Goal: Task Accomplishment & Management: Use online tool/utility

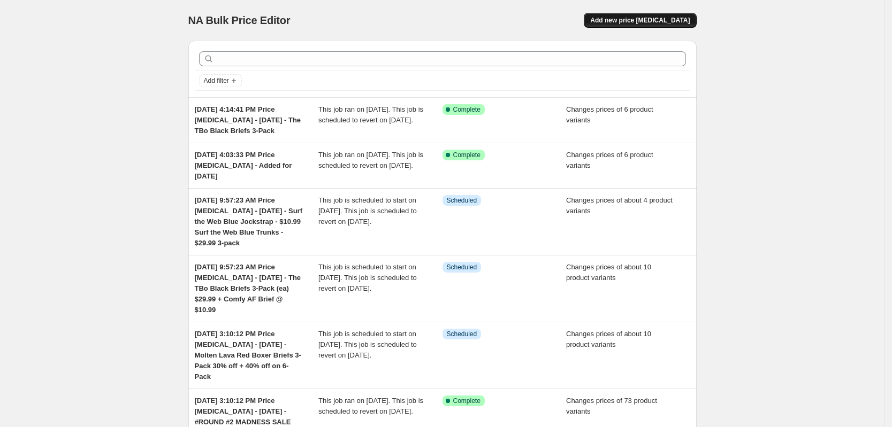
click at [648, 19] on span "Add new price [MEDICAL_DATA]" at bounding box center [639, 20] width 99 height 9
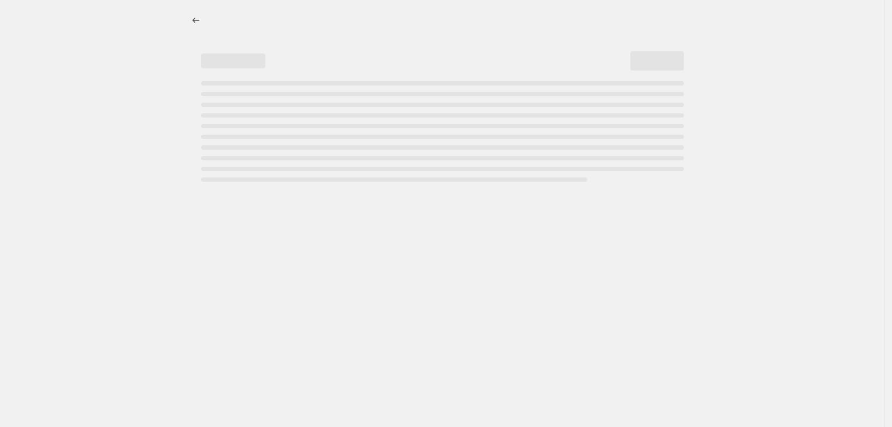
select select "percentage"
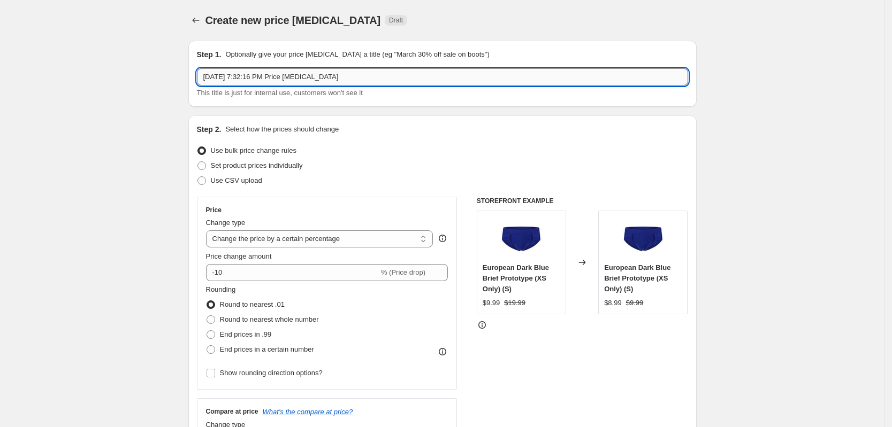
click at [354, 79] on input "[DATE] 7:32:16 PM Price [MEDICAL_DATA]" at bounding box center [442, 76] width 491 height 17
click at [371, 80] on input "[DATE] 7:32:16 PM Price [MEDICAL_DATA] -" at bounding box center [442, 76] width 491 height 17
paste input "Flash Sale 45% Serenity Blue Powder Blue Brief Powder Blue Boxer Brief Black Br…"
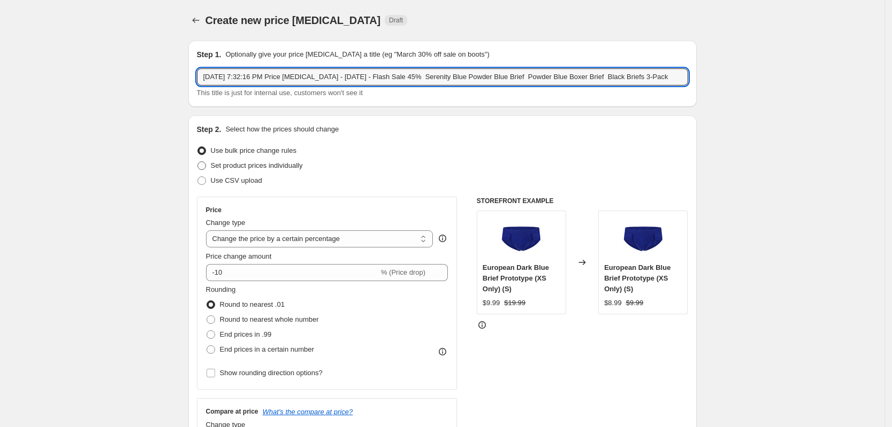
type input "[DATE] 7:32:16 PM Price [MEDICAL_DATA] - [DATE] - Flash Sale 45% Serenity Blue …"
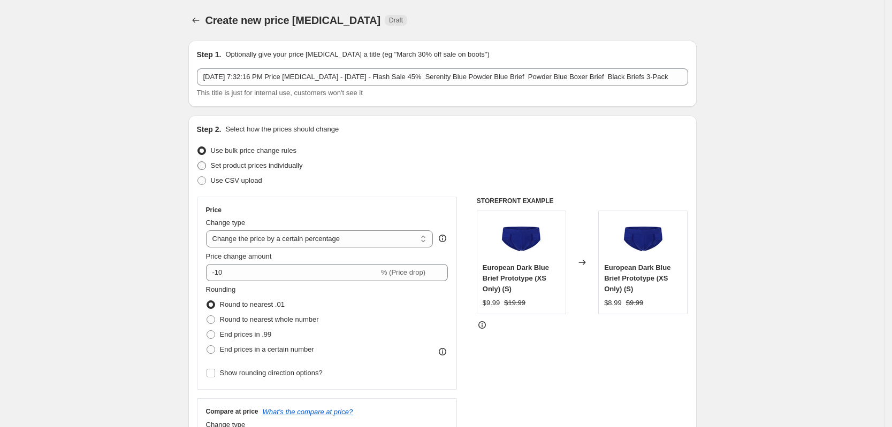
click at [260, 168] on span "Set product prices individually" at bounding box center [257, 166] width 92 height 8
click at [198, 162] on input "Set product prices individually" at bounding box center [197, 162] width 1 height 1
radio input "true"
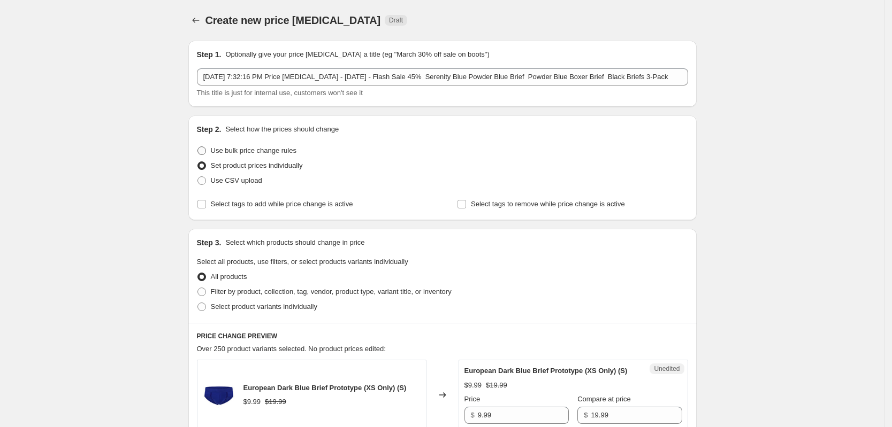
click at [254, 148] on span "Use bulk price change rules" at bounding box center [254, 151] width 86 height 8
click at [198, 147] on input "Use bulk price change rules" at bounding box center [197, 147] width 1 height 1
radio input "true"
select select "percentage"
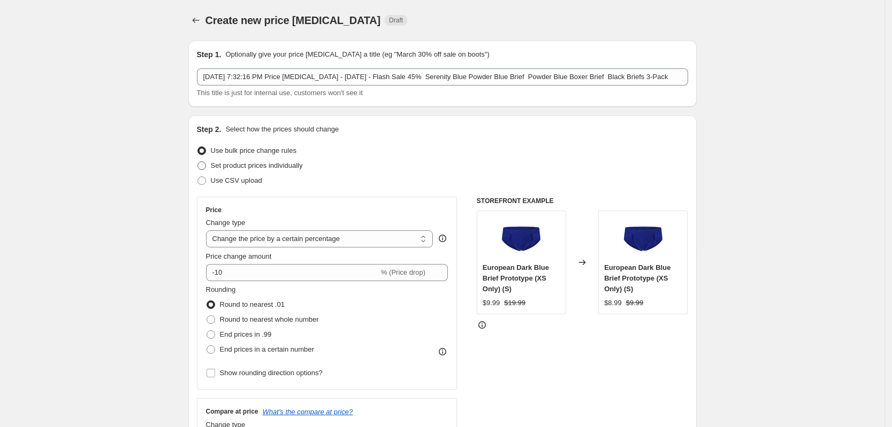
click at [265, 162] on span "Set product prices individually" at bounding box center [257, 166] width 92 height 8
click at [198, 162] on input "Set product prices individually" at bounding box center [197, 162] width 1 height 1
radio input "true"
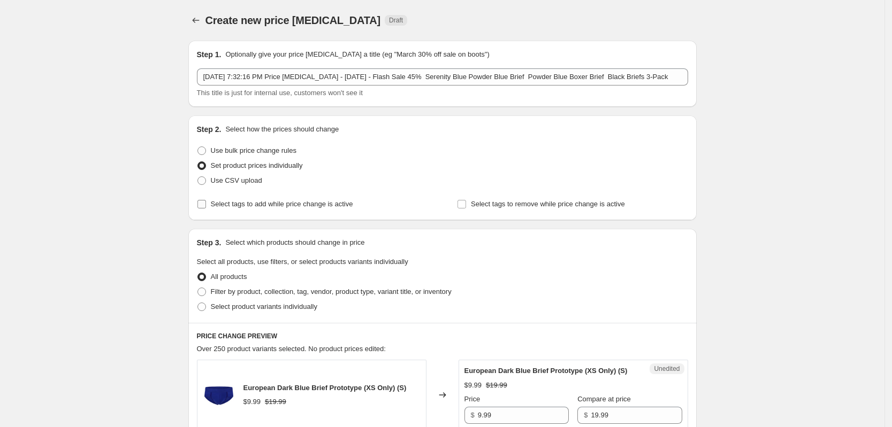
click at [278, 201] on span "Select tags to add while price change is active" at bounding box center [282, 204] width 142 height 8
click at [206, 201] on input "Select tags to add while price change is active" at bounding box center [201, 204] width 9 height 9
checkbox input "true"
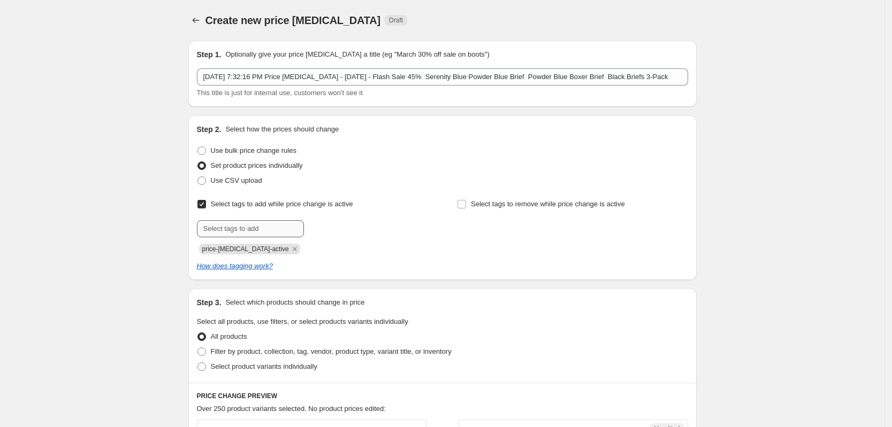
click at [262, 220] on div "Select tags to add while price change is active Submit price-[MEDICAL_DATA]-act…" at bounding box center [312, 226] width 231 height 58
click at [262, 226] on input "text" at bounding box center [250, 228] width 107 height 17
type input "dc"
click at [325, 229] on b "Add" at bounding box center [319, 227] width 12 height 7
click at [232, 152] on span "Use bulk price change rules" at bounding box center [254, 151] width 86 height 8
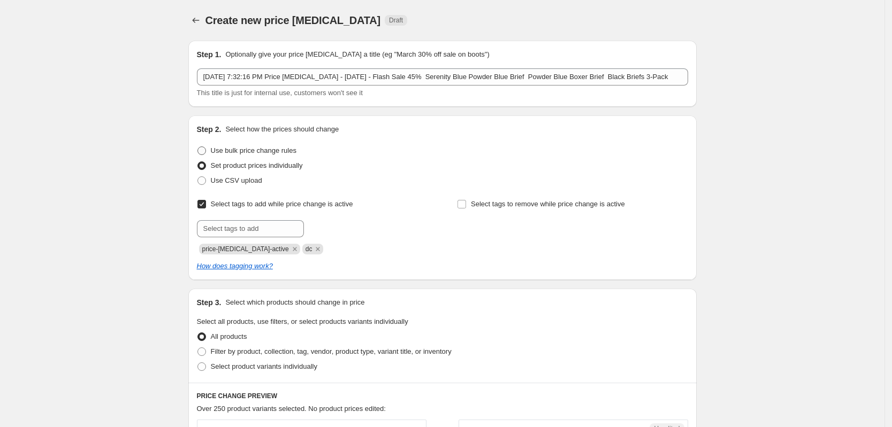
click at [198, 147] on input "Use bulk price change rules" at bounding box center [197, 147] width 1 height 1
radio input "true"
select select "percentage"
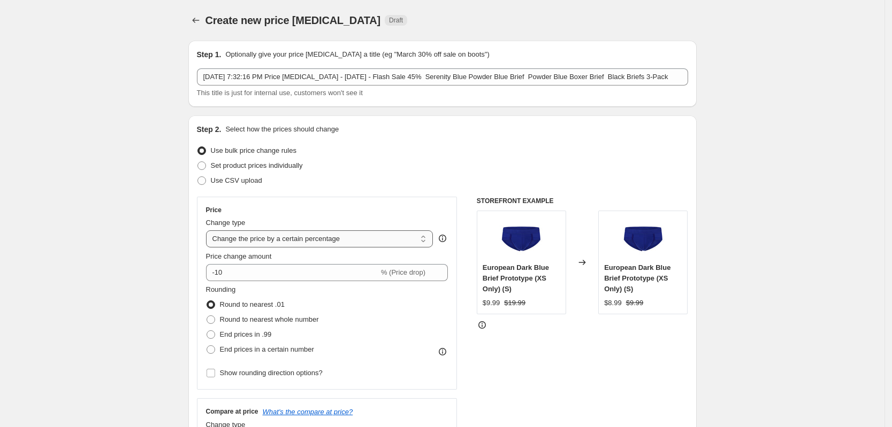
click at [340, 244] on select "Change the price to a certain amount Change the price by a certain amount Chang…" at bounding box center [319, 239] width 227 height 17
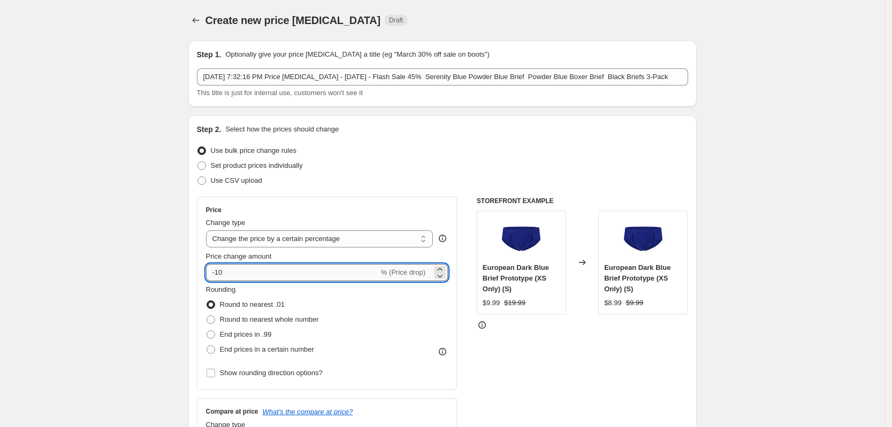
click at [295, 276] on input "-10" at bounding box center [292, 272] width 173 height 17
type input "-1"
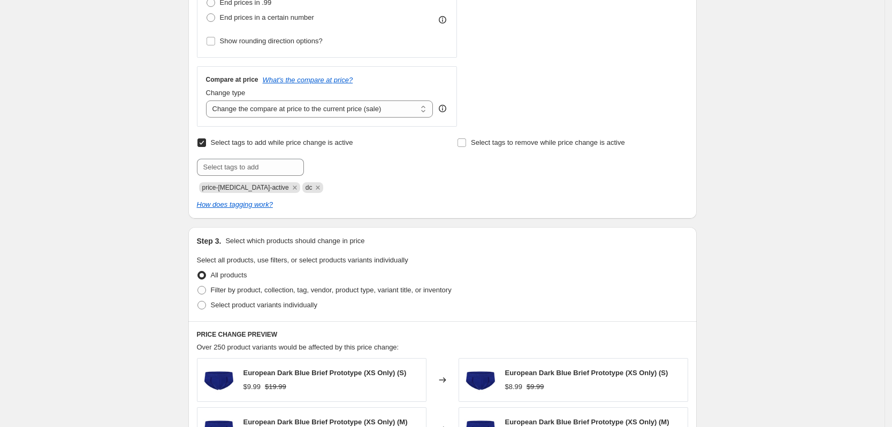
scroll to position [334, 0]
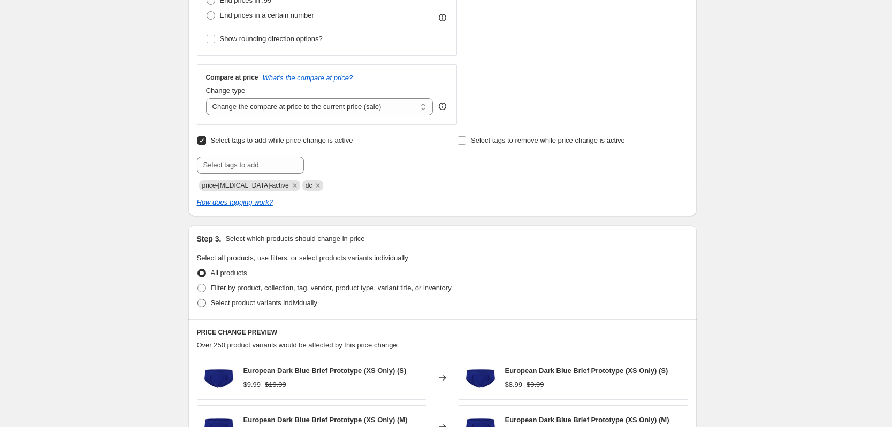
type input "-45"
click at [273, 305] on span "Select product variants individually" at bounding box center [264, 303] width 106 height 8
click at [198, 300] on input "Select product variants individually" at bounding box center [197, 299] width 1 height 1
radio input "true"
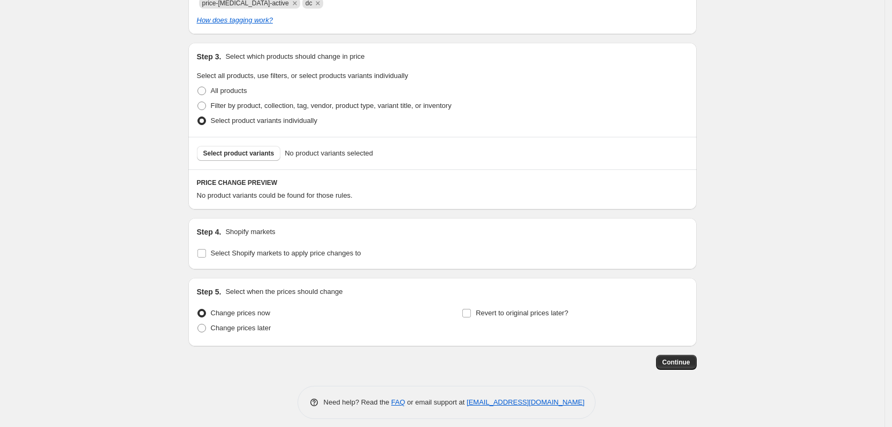
scroll to position [525, 0]
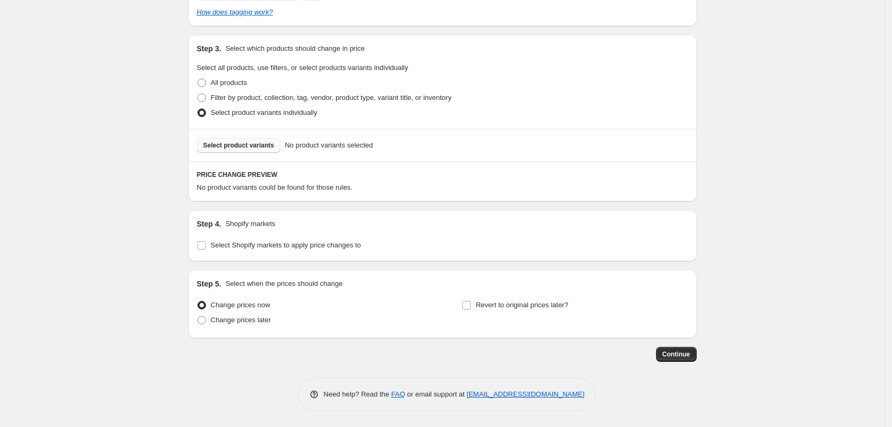
click at [234, 145] on span "Select product variants" at bounding box center [238, 145] width 71 height 9
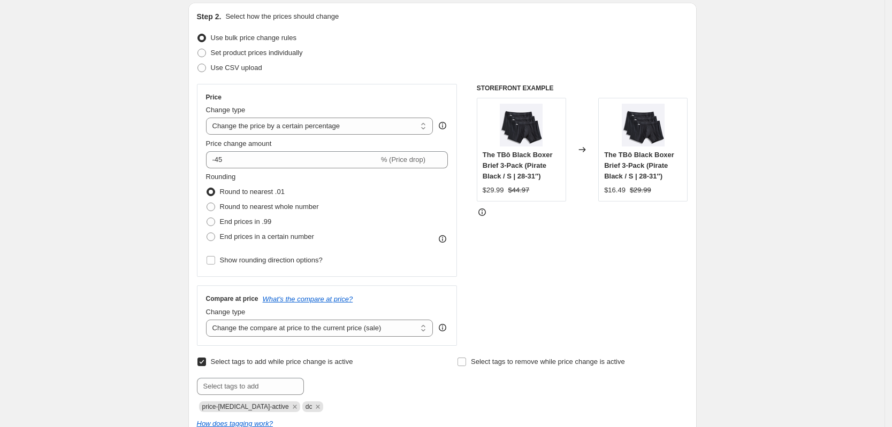
scroll to position [0, 0]
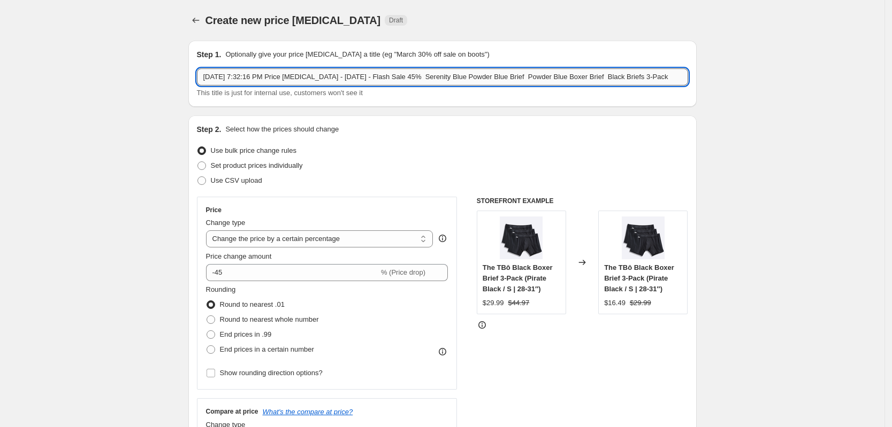
click at [514, 78] on input "[DATE] 7:32:16 PM Price [MEDICAL_DATA] - [DATE] - Flash Sale 45% Serenity Blue …" at bounding box center [442, 76] width 491 height 17
click at [519, 75] on input "[DATE] 7:32:16 PM Price [MEDICAL_DATA] - [DATE] - Flash Sale 45% Serenity Blue …" at bounding box center [442, 76] width 491 height 17
drag, startPoint x: 634, startPoint y: 76, endPoint x: 562, endPoint y: 75, distance: 72.2
click at [562, 75] on input "[DATE] 7:32:16 PM Price [MEDICAL_DATA] - [DATE] - Flash Sale 45% Serenity Blue …" at bounding box center [442, 76] width 491 height 17
click at [581, 74] on input "[DATE] 7:32:16 PM Price [MEDICAL_DATA] - [DATE] - Flash Sale 45% Serenity Blue …" at bounding box center [442, 76] width 491 height 17
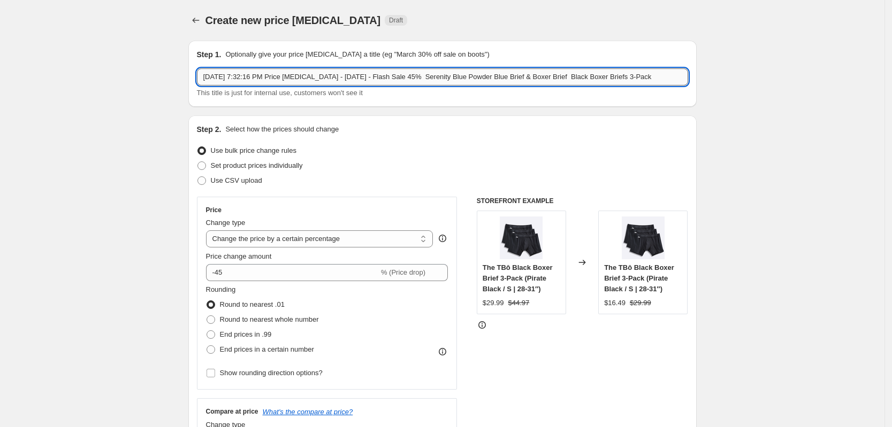
click at [564, 78] on input "[DATE] 7:32:16 PM Price [MEDICAL_DATA] - [DATE] - Flash Sale 45% Serenity Blue …" at bounding box center [442, 76] width 491 height 17
click at [460, 76] on input "[DATE] 7:32:16 PM Price [MEDICAL_DATA] - [DATE] - Flash Sale 45% Serenity Blue …" at bounding box center [442, 76] width 491 height 17
click at [676, 79] on input "[DATE] 7:32:16 PM Price [MEDICAL_DATA] - [DATE] - Flash Sale 45% Serenity Blue …" at bounding box center [442, 76] width 491 height 17
drag, startPoint x: 372, startPoint y: 75, endPoint x: 702, endPoint y: 78, distance: 329.5
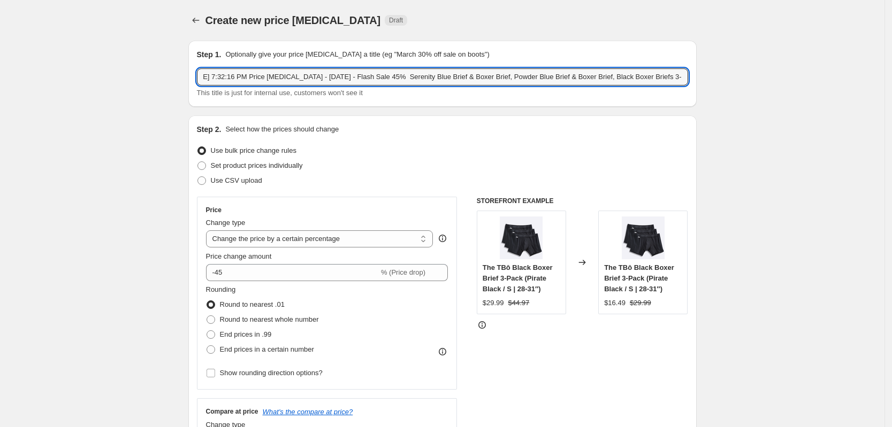
type input "[DATE] 7:32:16 PM Price [MEDICAL_DATA] - [DATE] - Flash Sale 45% Serenity Blue …"
click at [459, 79] on input "[DATE] 7:32:16 PM Price [MEDICAL_DATA] - [DATE] - Flash Sale 45% Serenity Blue …" at bounding box center [442, 76] width 491 height 17
click at [420, 78] on input "[DATE] 7:32:16 PM Price [MEDICAL_DATA] - [DATE] - Flash Sale 45% Serenity Blue …" at bounding box center [442, 76] width 491 height 17
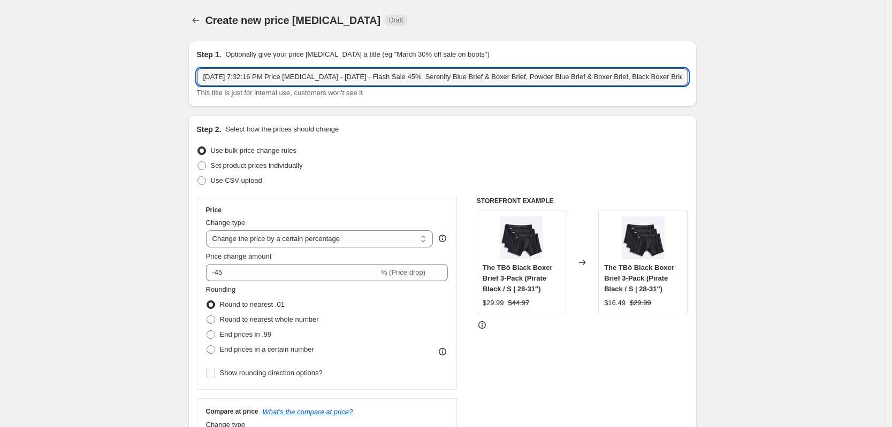
scroll to position [0, 16]
drag, startPoint x: 372, startPoint y: 76, endPoint x: 786, endPoint y: 80, distance: 414.0
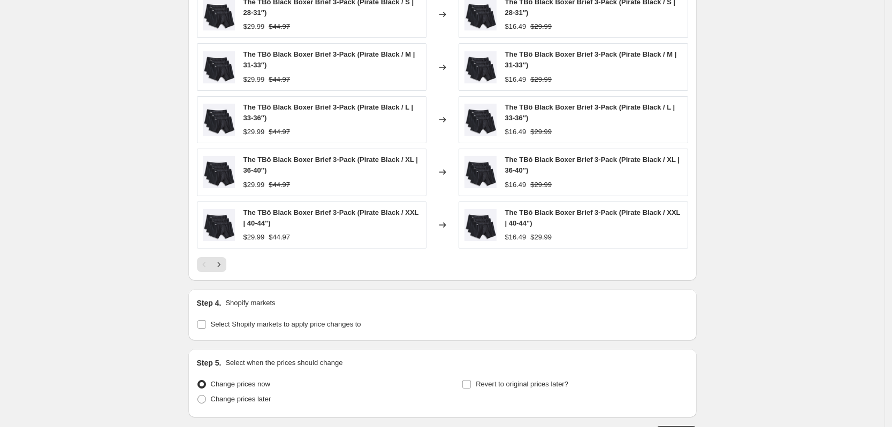
scroll to position [735, 0]
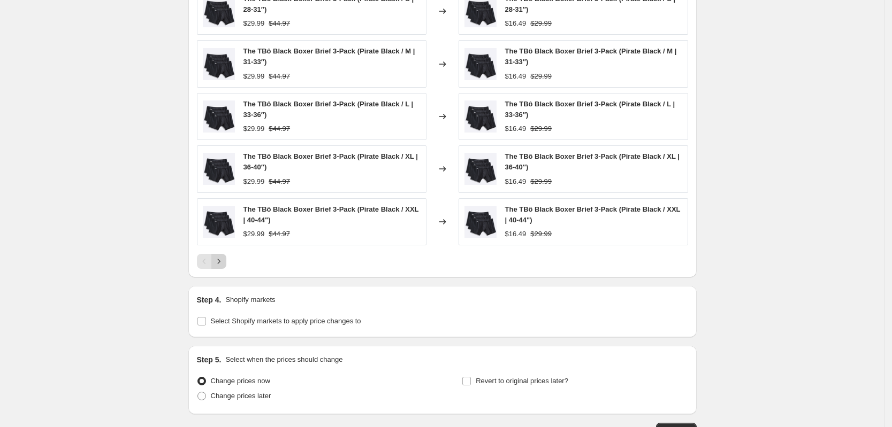
click at [216, 264] on button "Next" at bounding box center [218, 261] width 15 height 15
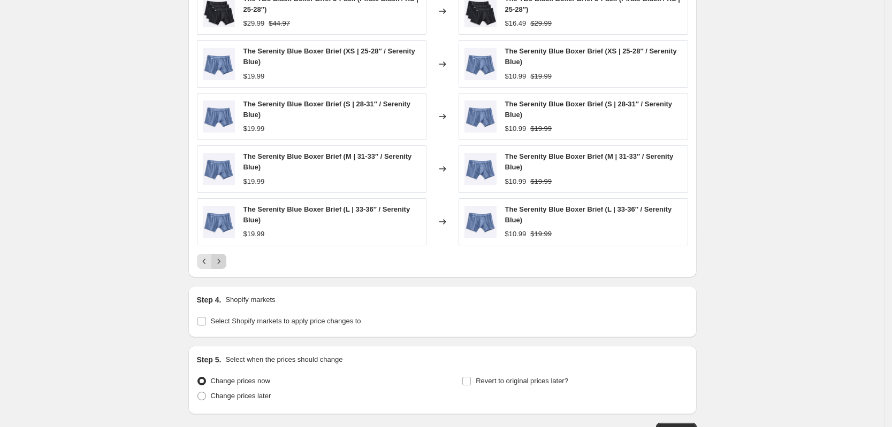
click at [224, 264] on icon "Next" at bounding box center [218, 261] width 11 height 11
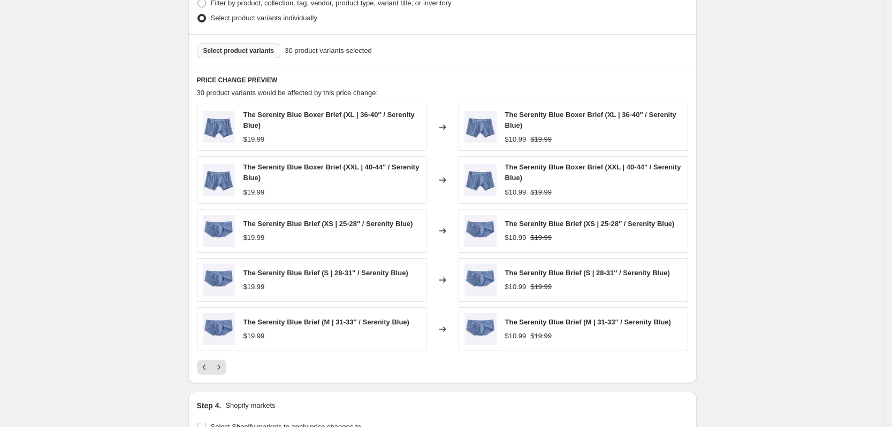
scroll to position [669, 0]
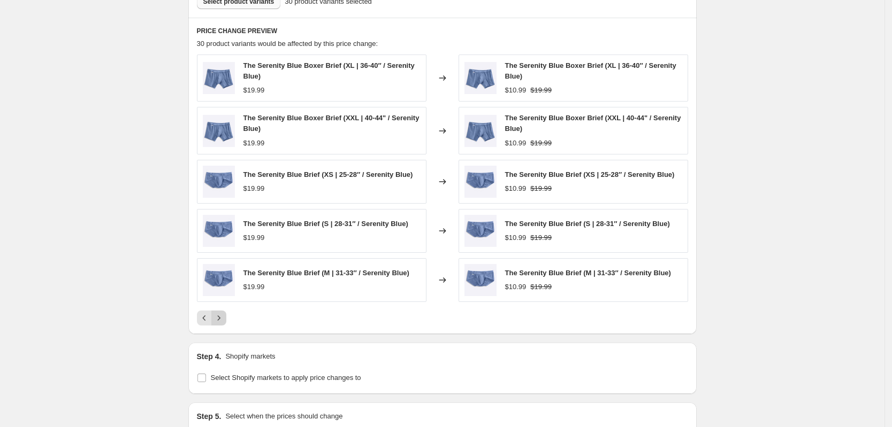
click at [224, 319] on icon "Next" at bounding box center [218, 318] width 11 height 11
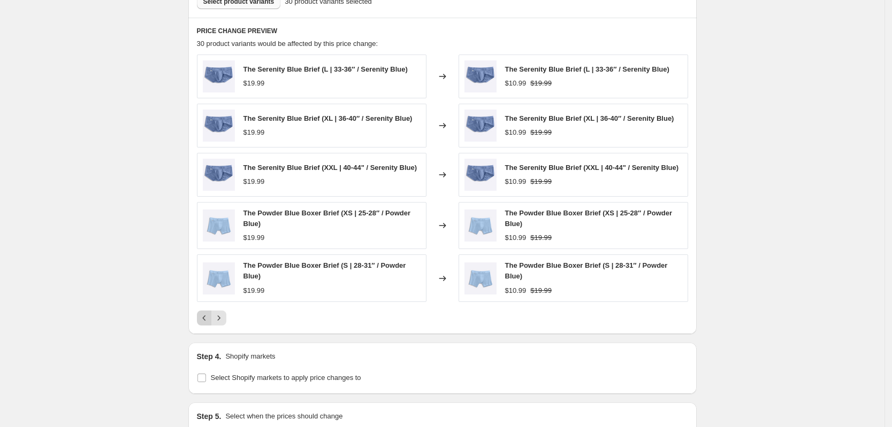
click at [209, 318] on icon "Previous" at bounding box center [204, 318] width 11 height 11
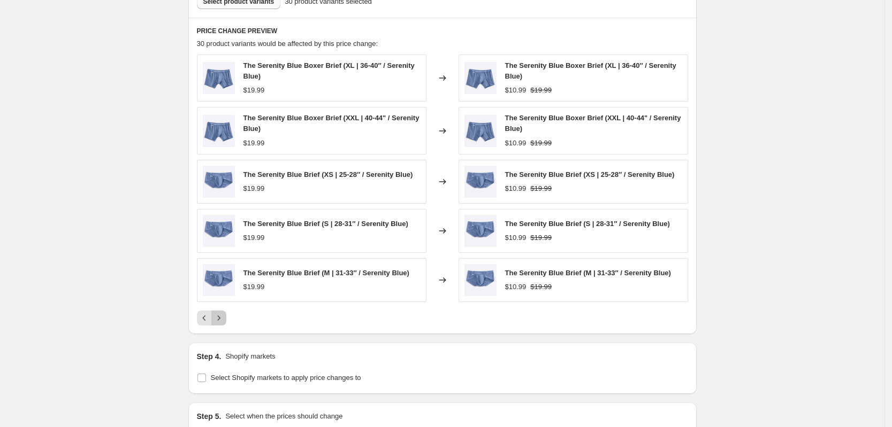
click at [224, 322] on icon "Next" at bounding box center [218, 318] width 11 height 11
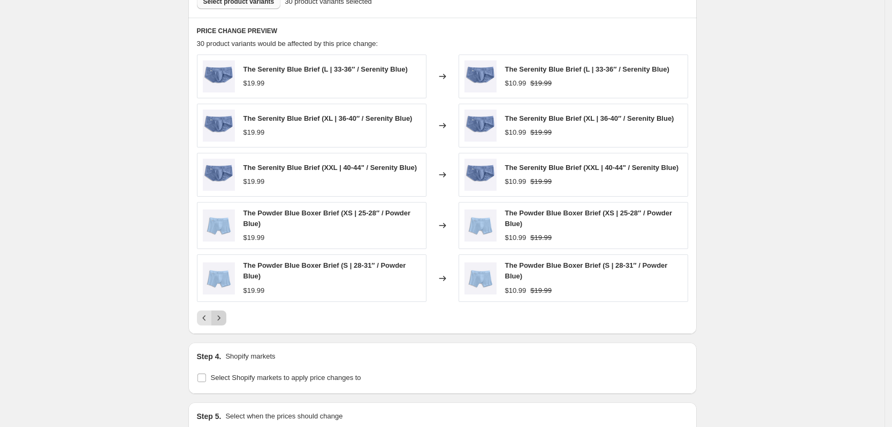
click at [224, 322] on icon "Next" at bounding box center [218, 318] width 11 height 11
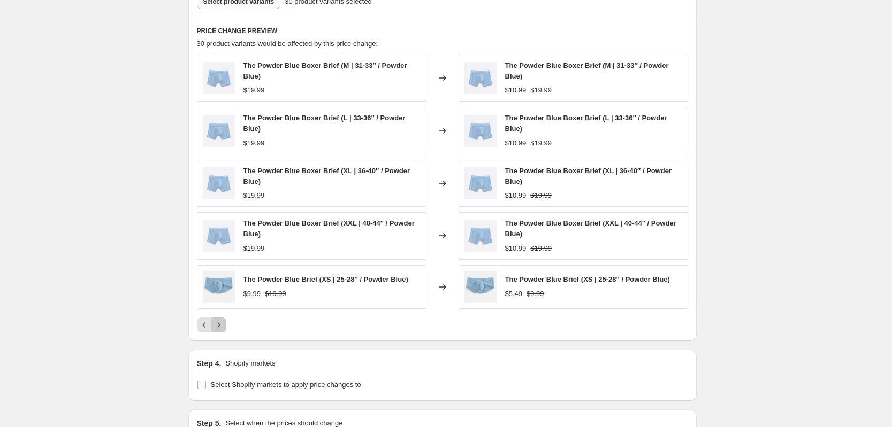
click at [224, 322] on icon "Next" at bounding box center [218, 325] width 11 height 11
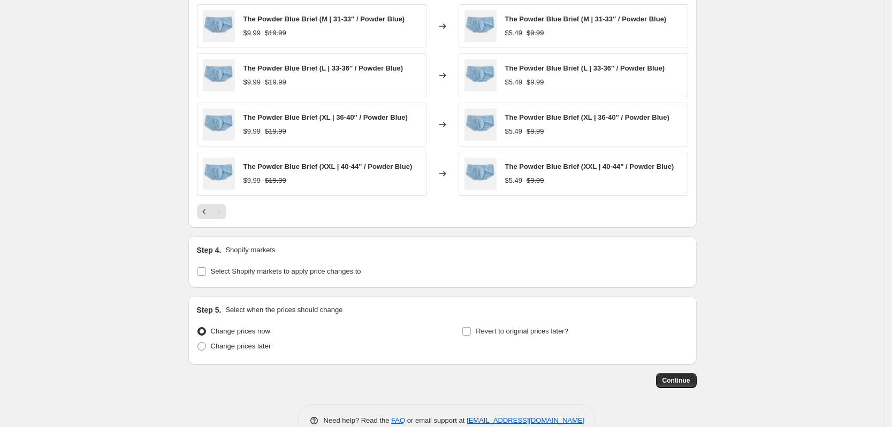
scroll to position [795, 0]
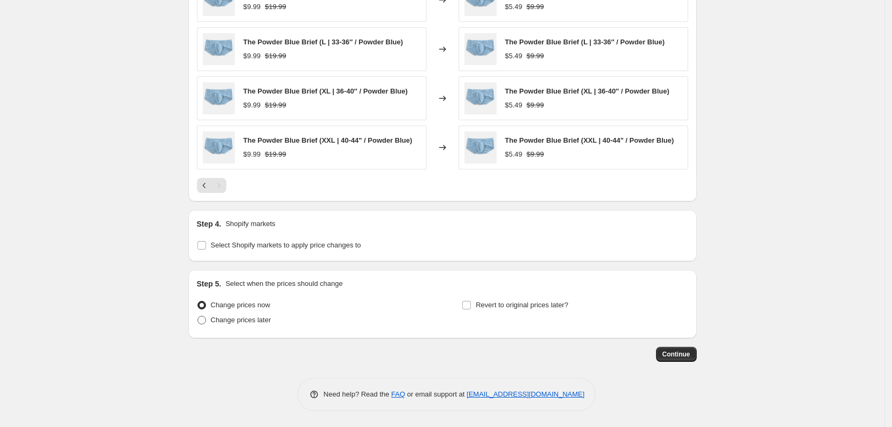
click at [242, 324] on span "Change prices later" at bounding box center [241, 320] width 60 height 8
click at [198, 317] on input "Change prices later" at bounding box center [197, 316] width 1 height 1
radio input "true"
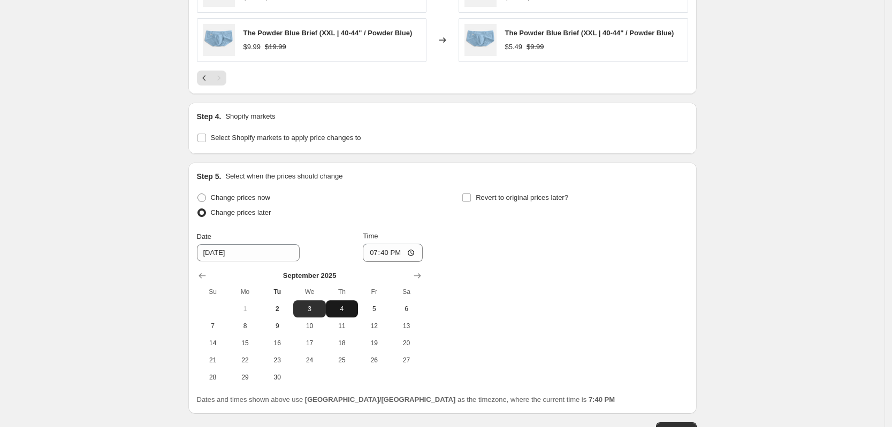
scroll to position [929, 0]
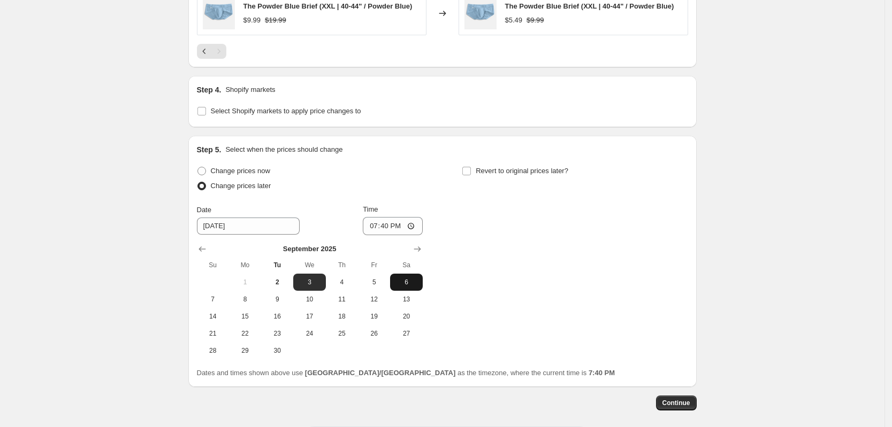
click at [406, 288] on button "6" at bounding box center [406, 282] width 32 height 17
type input "[DATE]"
click at [378, 225] on input "19:40" at bounding box center [393, 226] width 60 height 18
type input "09:00"
click at [471, 173] on input "Revert to original prices later?" at bounding box center [466, 171] width 9 height 9
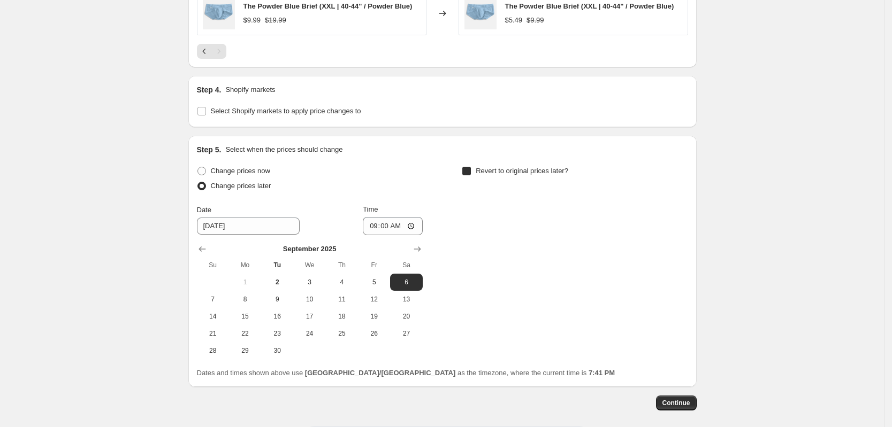
checkbox input "true"
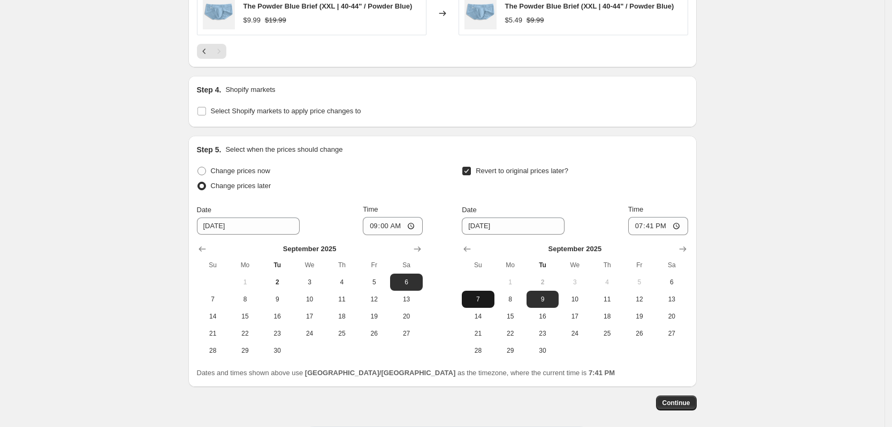
click at [484, 297] on span "7" at bounding box center [478, 299] width 24 height 9
type input "[DATE]"
click at [641, 227] on input "19:41" at bounding box center [658, 226] width 60 height 18
type input "09:00"
click at [670, 155] on div "Step 5. Select when the prices should change" at bounding box center [442, 149] width 491 height 11
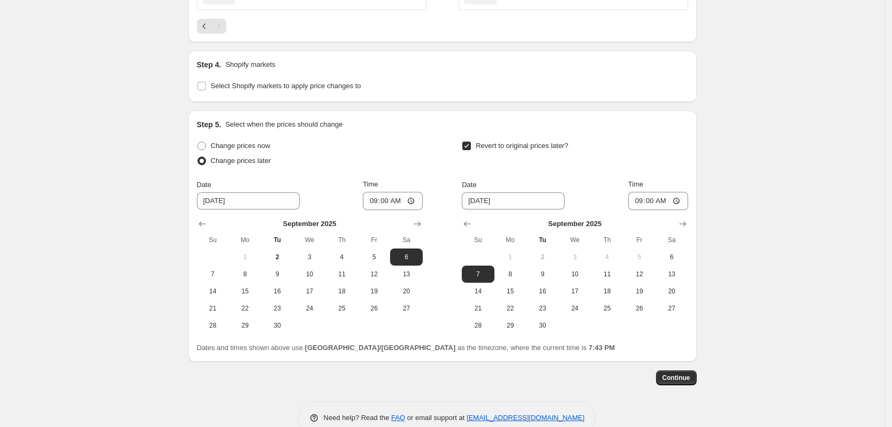
scroll to position [978, 0]
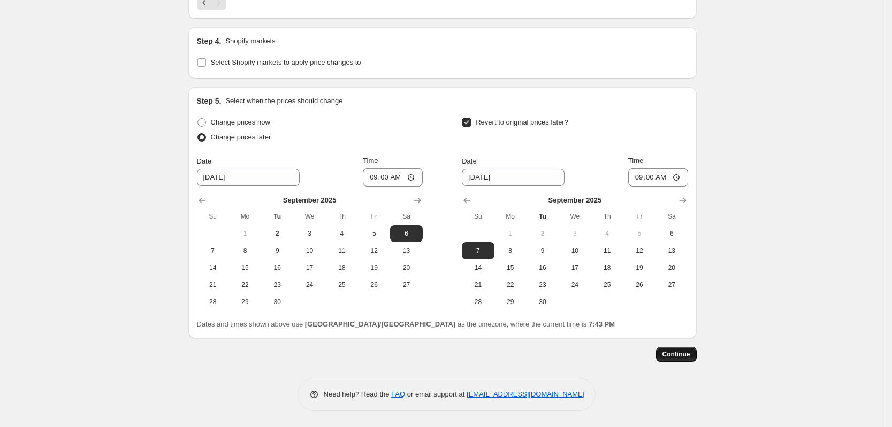
click at [675, 354] on span "Continue" at bounding box center [676, 354] width 28 height 9
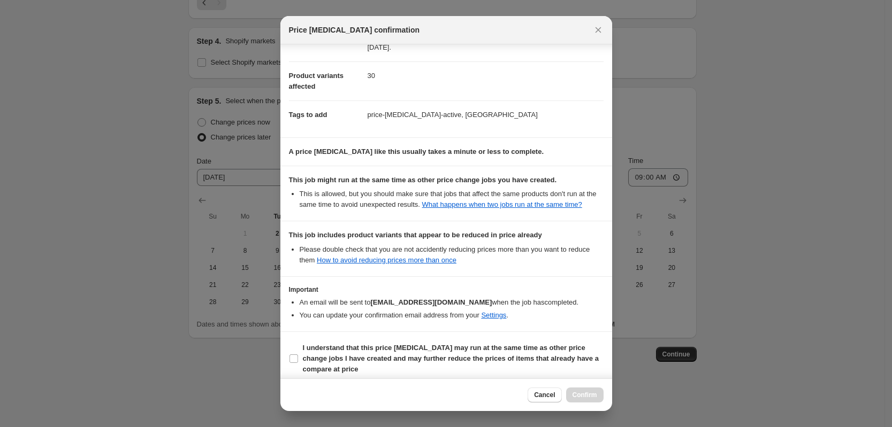
scroll to position [126, 0]
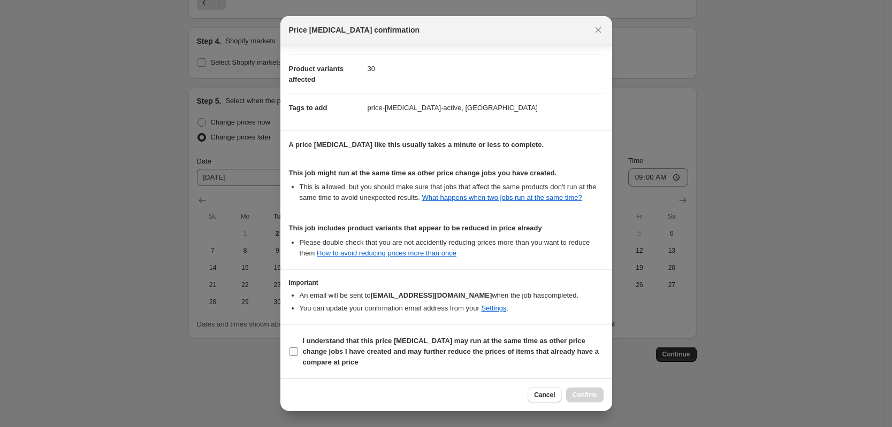
click at [296, 349] on input "I understand that this price [MEDICAL_DATA] may run at the same time as other p…" at bounding box center [293, 352] width 9 height 9
checkbox input "true"
click at [600, 402] on button "Confirm" at bounding box center [584, 395] width 37 height 15
type input "[DATE] 7:32:16 PM Price [MEDICAL_DATA] - [DATE] - Flash Sale 45% Serenity Blue …"
